Goal: Transaction & Acquisition: Purchase product/service

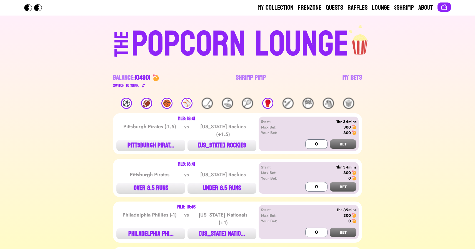
click at [246, 78] on link "Shrimp Pimp" at bounding box center [251, 81] width 30 height 16
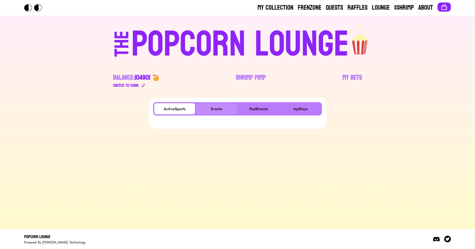
click at [212, 107] on button "Events" at bounding box center [216, 108] width 41 height 11
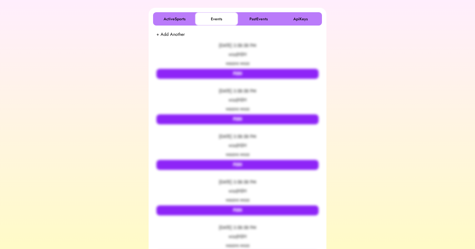
scroll to position [93, 0]
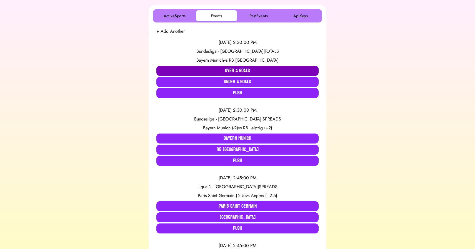
click at [203, 71] on button "Over 4 Goals" at bounding box center [238, 71] width 162 height 10
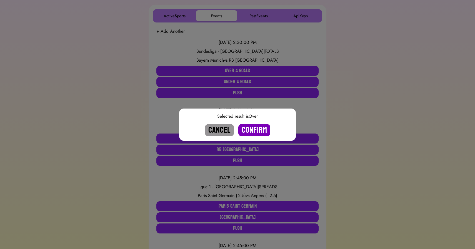
click at [254, 127] on button "Confirm" at bounding box center [255, 130] width 32 height 12
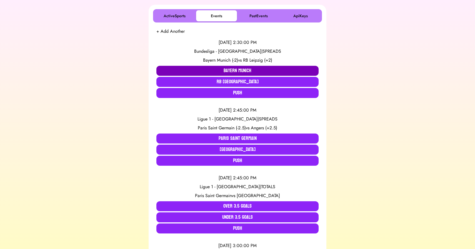
click at [216, 68] on button "Bayern Munich" at bounding box center [238, 71] width 162 height 10
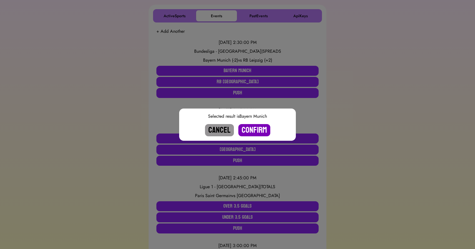
click at [253, 129] on button "Confirm" at bounding box center [255, 130] width 32 height 12
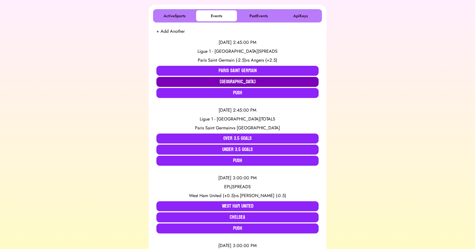
click at [246, 82] on button "Angers" at bounding box center [238, 82] width 162 height 10
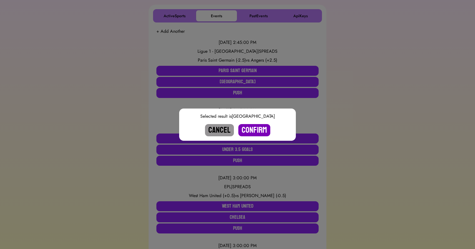
click at [254, 127] on button "Confirm" at bounding box center [255, 130] width 32 height 12
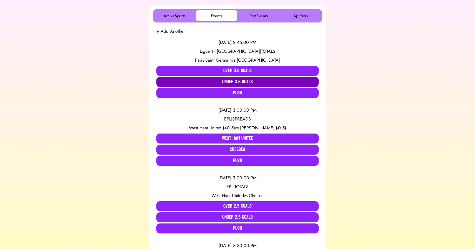
click at [241, 83] on button "Under 3.5 Goals" at bounding box center [238, 82] width 162 height 10
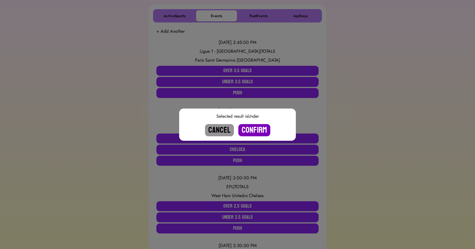
click at [252, 130] on button "Confirm" at bounding box center [255, 130] width 32 height 12
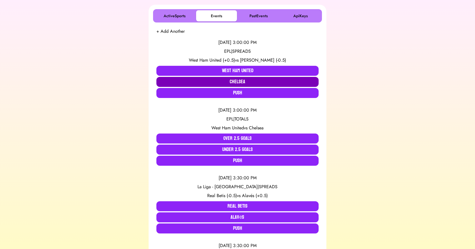
click at [194, 82] on button "Chelsea" at bounding box center [238, 82] width 162 height 10
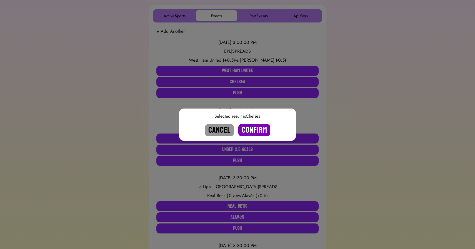
click at [251, 133] on button "Confirm" at bounding box center [255, 130] width 32 height 12
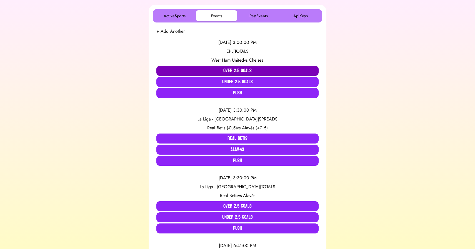
click at [239, 72] on button "Over 2.5 Goals" at bounding box center [238, 71] width 162 height 10
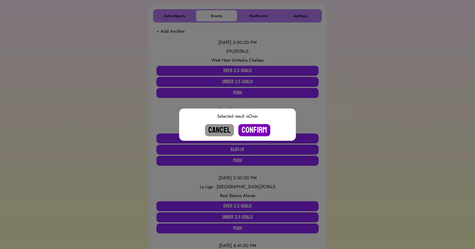
click at [251, 131] on button "Confirm" at bounding box center [255, 130] width 32 height 12
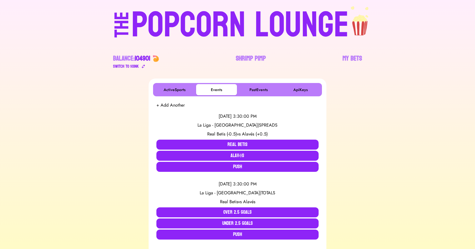
scroll to position [0, 0]
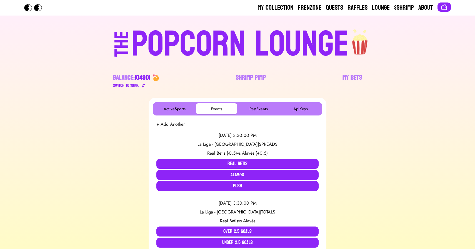
click at [173, 29] on div "POPCORN LOUNGE" at bounding box center [241, 45] width 218 height 36
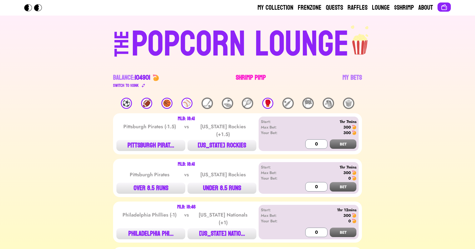
click at [240, 80] on link "Shrimp Pimp" at bounding box center [251, 81] width 30 height 16
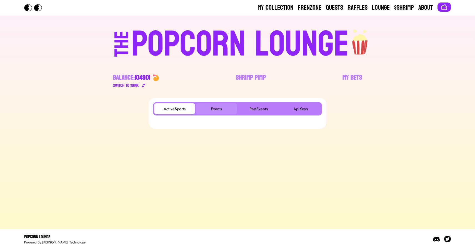
click at [212, 108] on button "Events" at bounding box center [216, 108] width 41 height 11
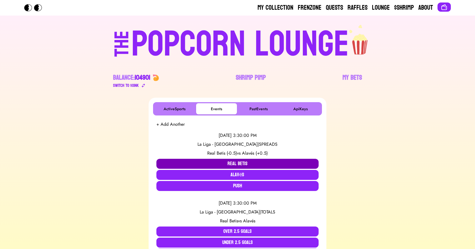
click at [192, 162] on button "Real Betis" at bounding box center [238, 164] width 162 height 10
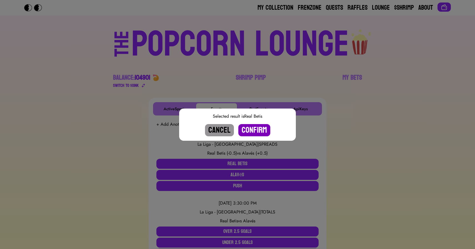
click at [245, 131] on button "Confirm" at bounding box center [255, 130] width 32 height 12
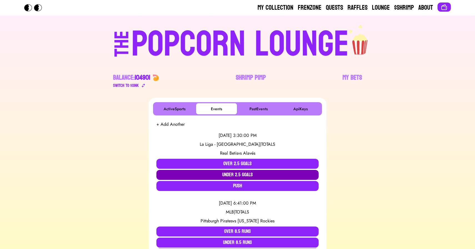
click at [231, 175] on button "Under 2.5 Goals" at bounding box center [238, 175] width 162 height 10
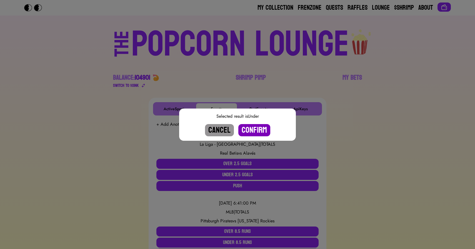
click at [253, 130] on button "Confirm" at bounding box center [255, 130] width 32 height 12
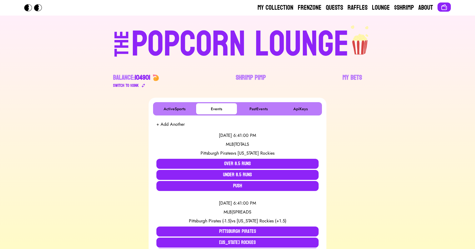
click at [245, 44] on div "POPCORN LOUNGE" at bounding box center [241, 45] width 218 height 36
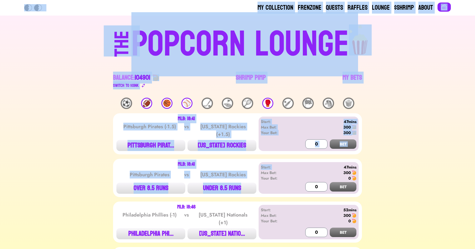
drag, startPoint x: 28, startPoint y: 45, endPoint x: 322, endPoint y: 154, distance: 313.4
